Goal: Information Seeking & Learning: Learn about a topic

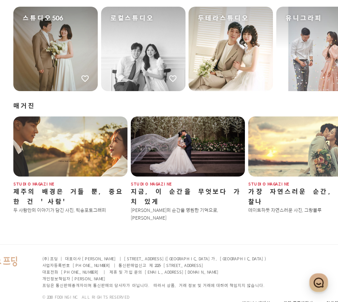
scroll to position [797, 0]
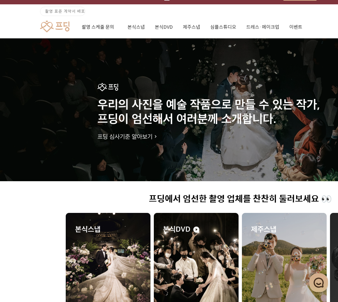
scroll to position [0, 0]
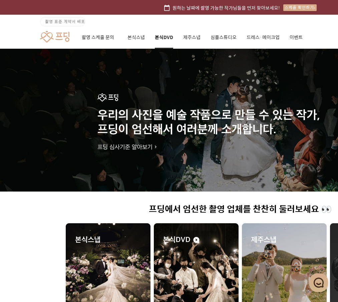
click at [160, 37] on link "본식DVD" at bounding box center [164, 37] width 18 height 23
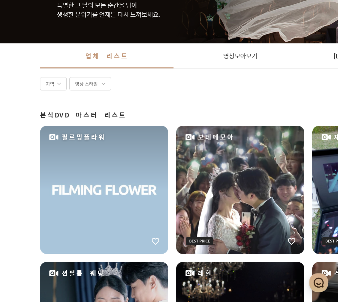
scroll to position [33, 0]
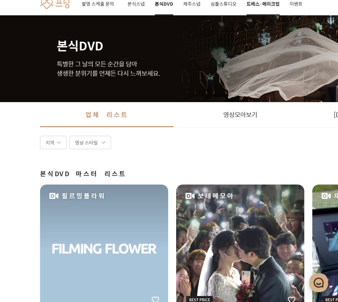
click at [266, 4] on link "드레스·메이크업" at bounding box center [262, 4] width 33 height 23
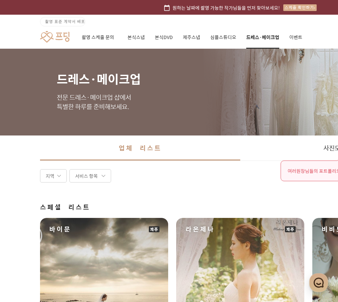
scroll to position [133, 0]
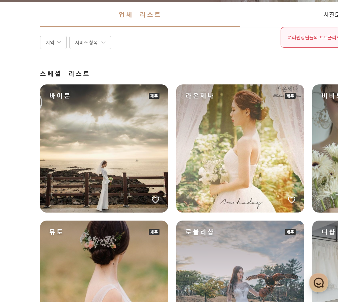
click at [148, 115] on div "바이문" at bounding box center [104, 148] width 128 height 128
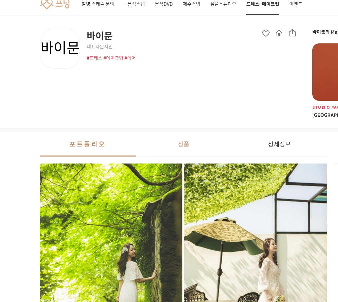
click at [183, 142] on button "상품" at bounding box center [184, 143] width 96 height 25
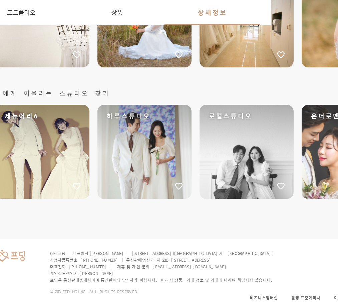
scroll to position [1430, 33]
